Goal: Task Accomplishment & Management: Use online tool/utility

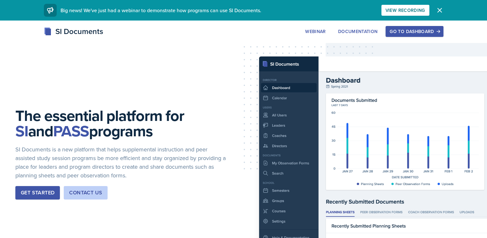
click at [443, 36] on button "Go to Dashboard" at bounding box center [414, 31] width 58 height 11
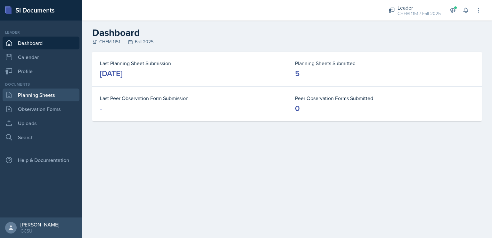
click at [47, 94] on link "Planning Sheets" at bounding box center [41, 94] width 77 height 13
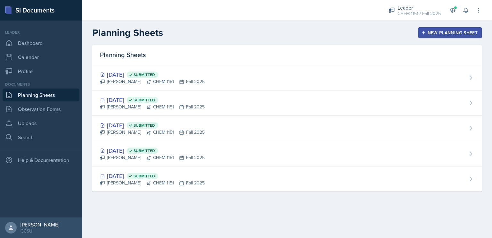
click at [451, 32] on div "New Planning Sheet" at bounding box center [449, 32] width 55 height 5
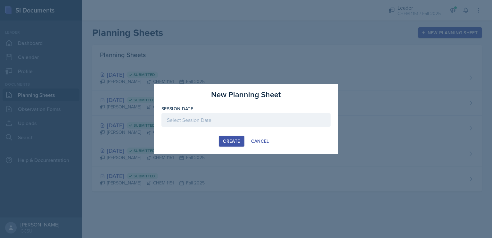
click at [241, 126] on div at bounding box center [245, 129] width 169 height 6
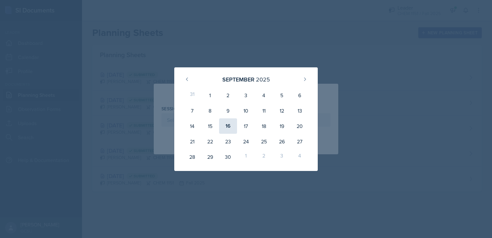
click at [227, 122] on div "16" at bounding box center [228, 125] width 18 height 15
type input "[DATE]"
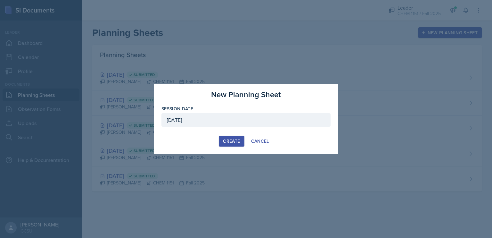
click at [230, 130] on div at bounding box center [245, 129] width 169 height 6
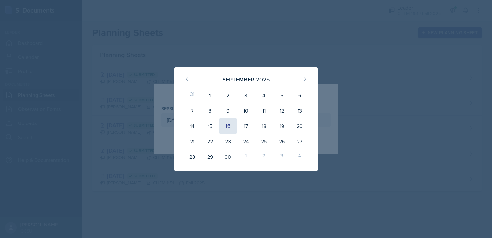
click at [230, 126] on div "16" at bounding box center [228, 125] width 18 height 15
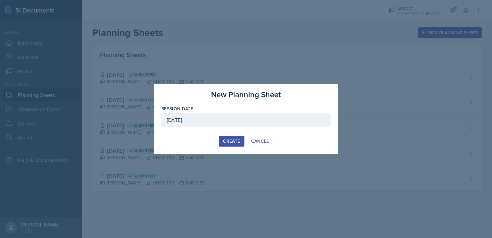
click at [232, 144] on button "Create" at bounding box center [231, 140] width 25 height 11
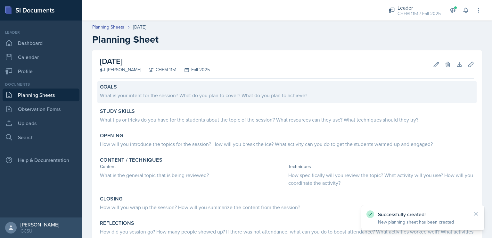
click at [249, 90] on div "What is your intent for the session? What do you plan to cover? What do you pla…" at bounding box center [287, 94] width 374 height 9
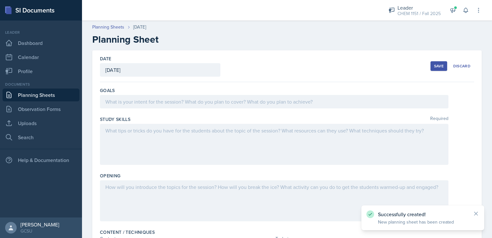
click at [254, 100] on div at bounding box center [274, 101] width 348 height 13
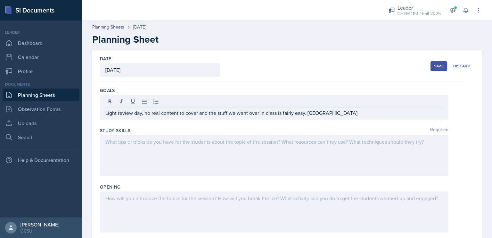
click at [219, 159] on div at bounding box center [274, 155] width 348 height 41
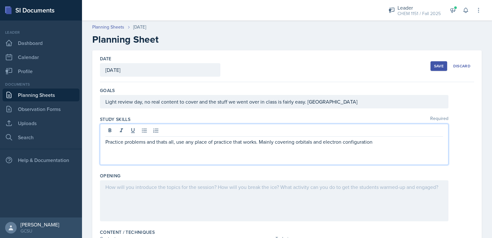
click at [320, 142] on p "Practice problems and thats all, use any place of practice that works. Mainly c…" at bounding box center [273, 142] width 337 height 8
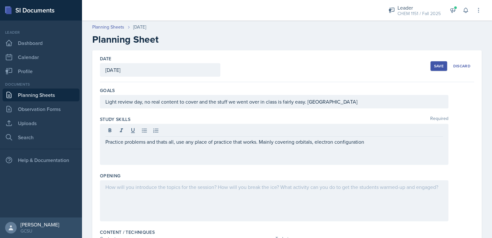
click at [377, 145] on div "Practice problems and thats all, use any place of practice that works. Mainly c…" at bounding box center [274, 144] width 348 height 41
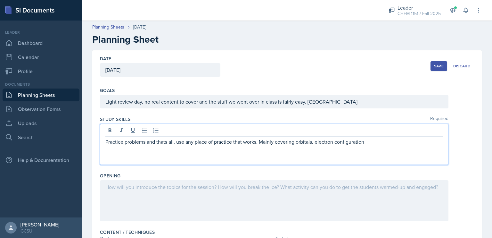
click at [377, 141] on p "Practice problems and thats all, use any place of practice that works. Mainly c…" at bounding box center [273, 142] width 337 height 8
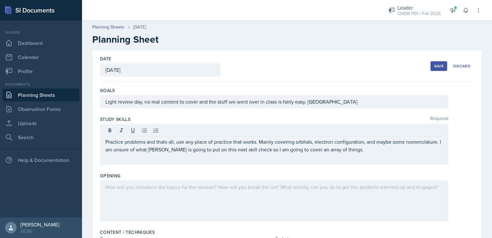
click at [324, 208] on div at bounding box center [274, 200] width 348 height 41
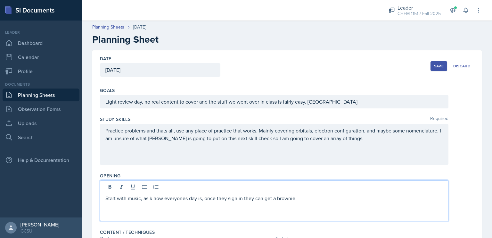
click at [149, 198] on p "Start with music, as k how everyones day is, once they sign in they can get a b…" at bounding box center [273, 198] width 337 height 8
click at [204, 197] on p "Start with music, ask how everyones day is, once they sign in they can get a br…" at bounding box center [273, 198] width 337 height 8
click at [300, 198] on p "Start with music, ask how everyones day is. once they sign in they can get a br…" at bounding box center [273, 198] width 337 height 8
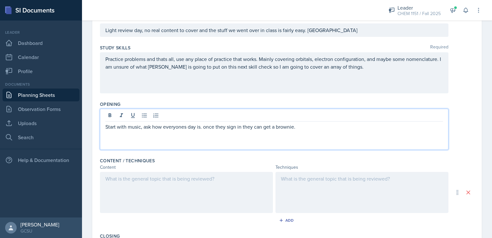
scroll to position [88, 0]
